Goal: Check status: Check status

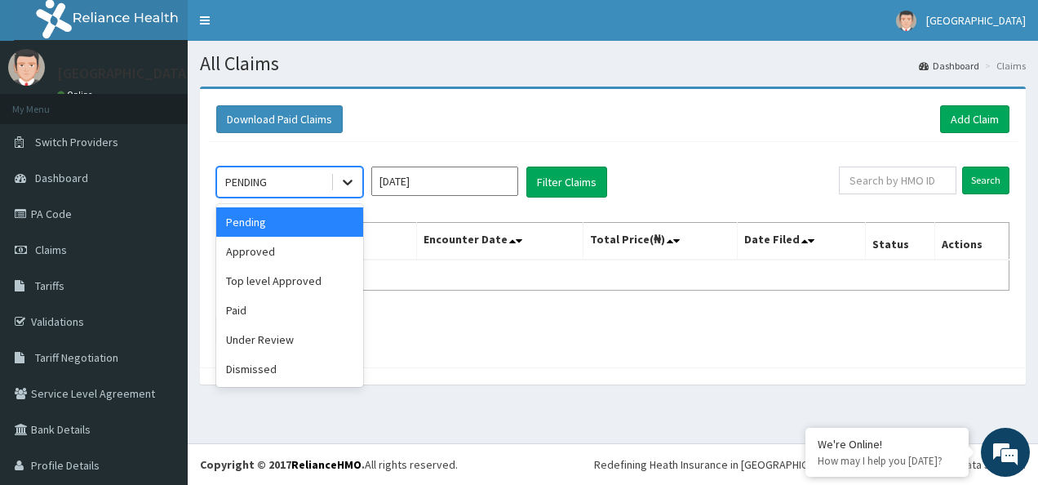
click at [349, 183] on icon at bounding box center [348, 183] width 10 height 6
click at [326, 248] on div "Approved" at bounding box center [289, 251] width 147 height 29
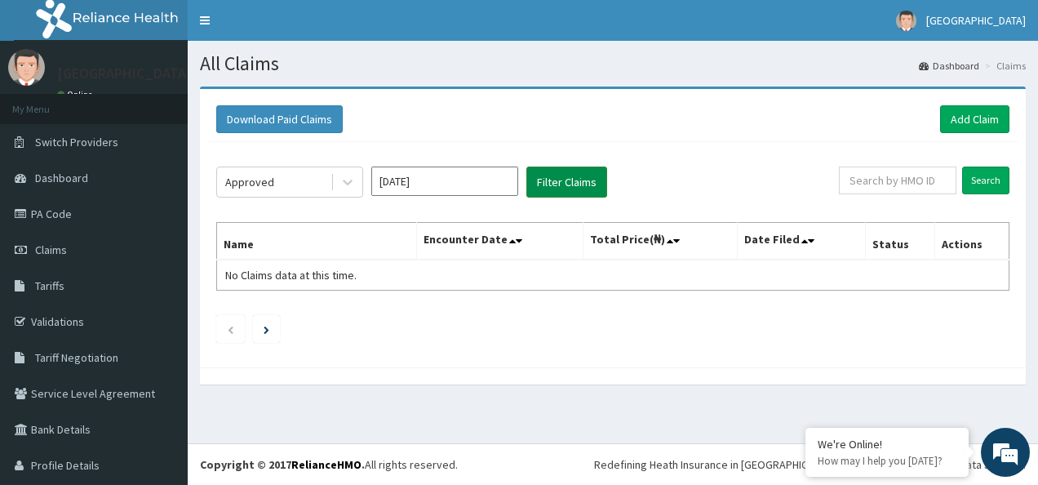
click at [587, 178] on button "Filter Claims" at bounding box center [566, 181] width 81 height 31
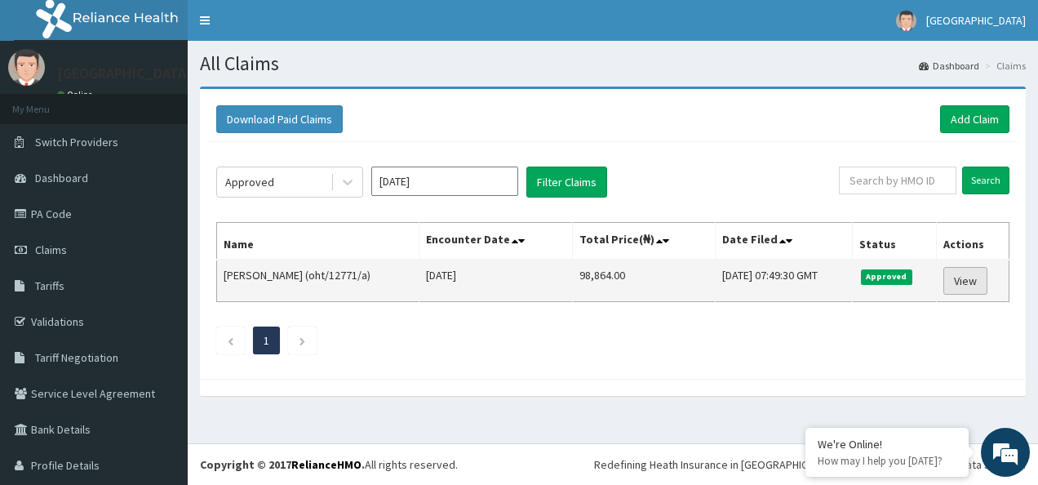
click at [951, 281] on link "View" at bounding box center [965, 281] width 44 height 28
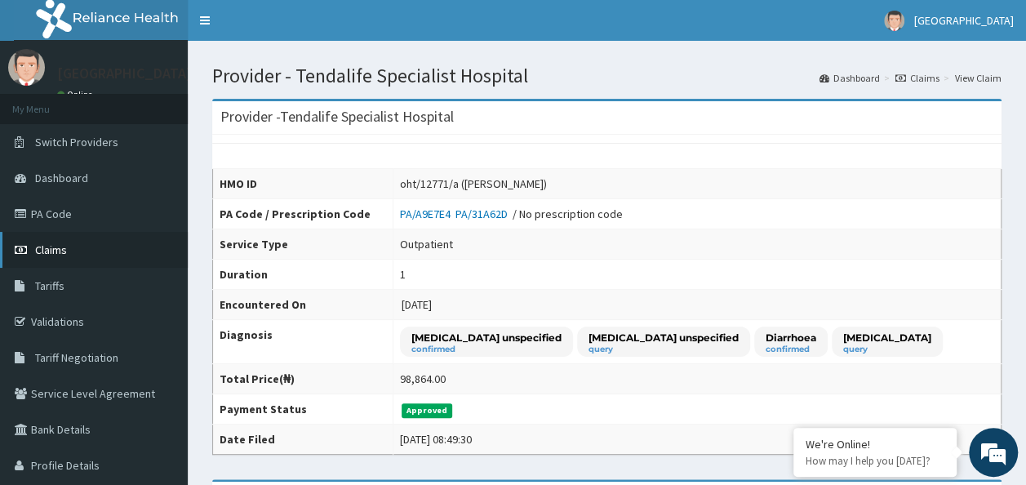
click at [49, 247] on span "Claims" at bounding box center [51, 249] width 32 height 15
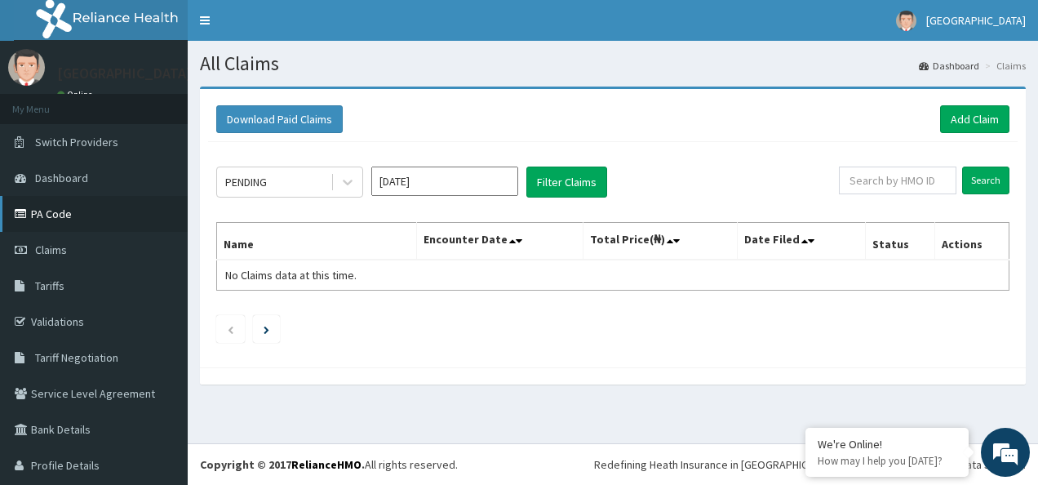
click at [56, 212] on link "PA Code" at bounding box center [94, 214] width 188 height 36
